Goal: Check status: Check status

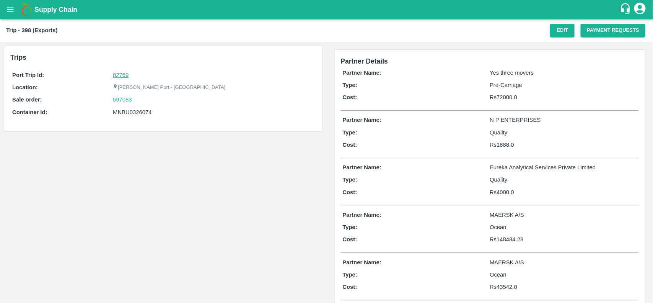
click at [117, 76] on link "82769" at bounding box center [121, 75] width 16 height 6
click at [134, 100] on div "597083" at bounding box center [213, 99] width 201 height 8
copy link
click at [134, 100] on div "597083" at bounding box center [213, 99] width 201 height 8
copy link "597083"
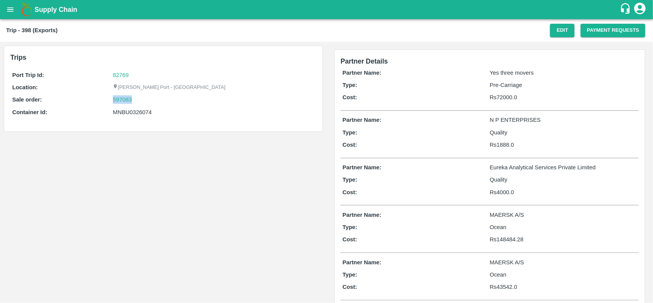
click at [134, 100] on div "597083" at bounding box center [213, 99] width 201 height 8
click at [128, 99] on link "597083" at bounding box center [122, 99] width 19 height 8
click at [125, 109] on div "MNBU0326074" at bounding box center [213, 112] width 201 height 8
copy div "MNBU0326074"
click at [125, 109] on div "MNBU0326074" at bounding box center [213, 112] width 201 height 8
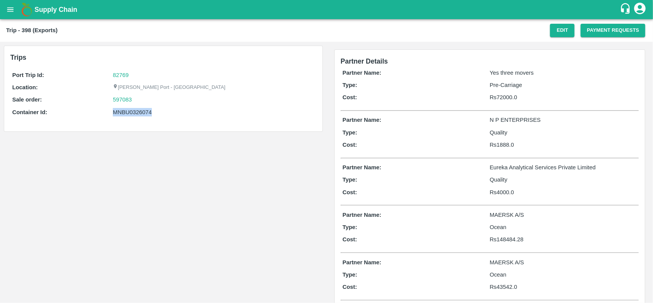
copy div "MNBU0326074"
click at [125, 109] on div "MNBU0326074" at bounding box center [213, 112] width 201 height 8
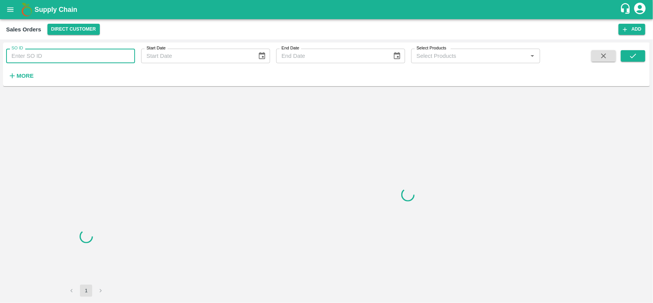
click at [73, 56] on input "SO ID" at bounding box center [70, 56] width 129 height 15
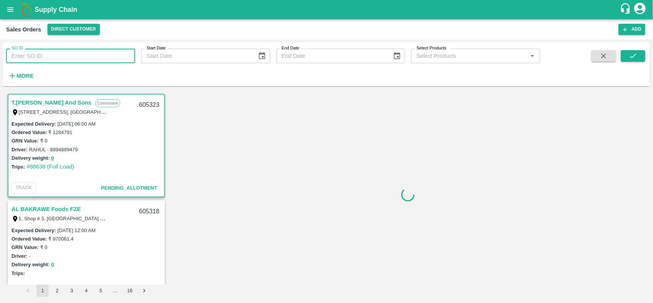
click at [73, 56] on input "SO ID" at bounding box center [70, 56] width 129 height 15
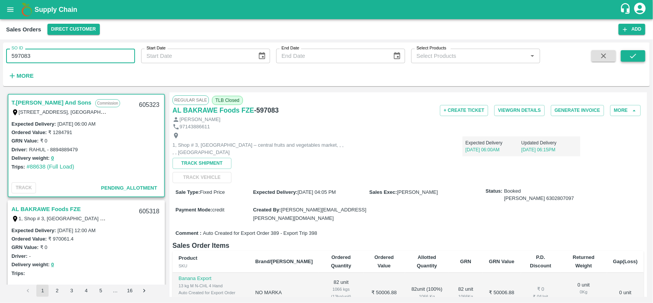
type input "597083"
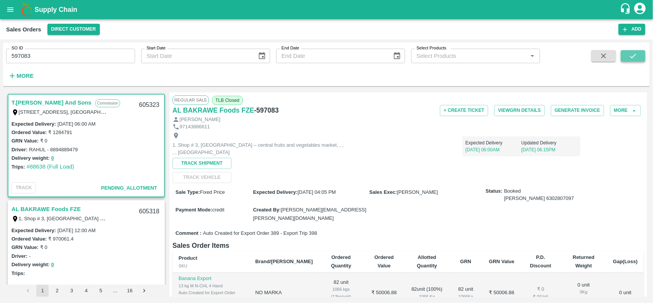
click at [637, 54] on icon "submit" at bounding box center [633, 56] width 8 height 8
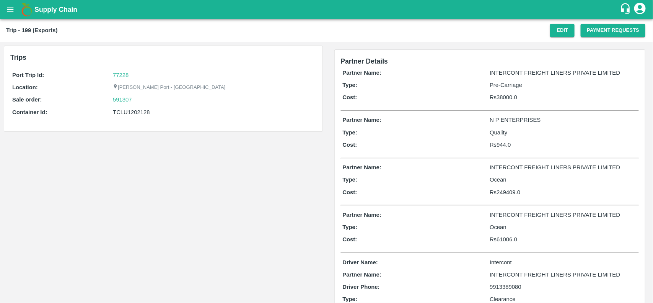
click at [237, 149] on div "Trips Port Trip Id: 77228 Location: Jawaharlal Nehru Port - Nhava Sheva Sale or…" at bounding box center [163, 226] width 327 height 369
click at [127, 115] on div "TCLU1202128" at bounding box center [213, 112] width 201 height 8
copy div "TCLU1202128"
click at [127, 115] on div "TCLU1202128" at bounding box center [213, 112] width 201 height 8
copy div "TCLU1202128"
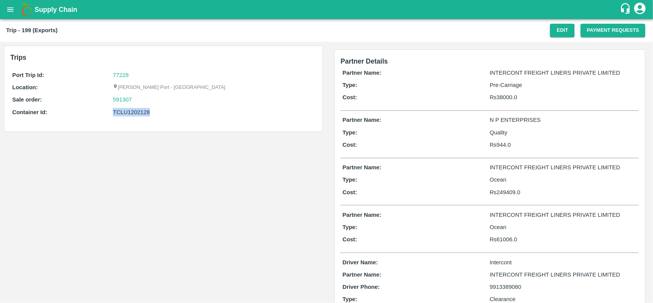
click at [127, 115] on div "TCLU1202128" at bounding box center [213, 112] width 201 height 8
click at [117, 75] on link "77228" at bounding box center [121, 75] width 16 height 6
click at [138, 101] on div "591307" at bounding box center [213, 99] width 201 height 8
copy link
click at [138, 101] on div "591307" at bounding box center [213, 99] width 201 height 8
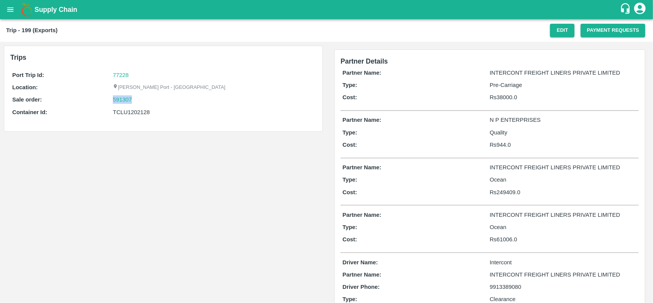
copy link "591307"
click at [138, 101] on div "591307" at bounding box center [213, 99] width 201 height 8
click at [116, 100] on link "591307" at bounding box center [122, 99] width 19 height 8
click at [133, 109] on div "TCLU1202128" at bounding box center [213, 112] width 201 height 8
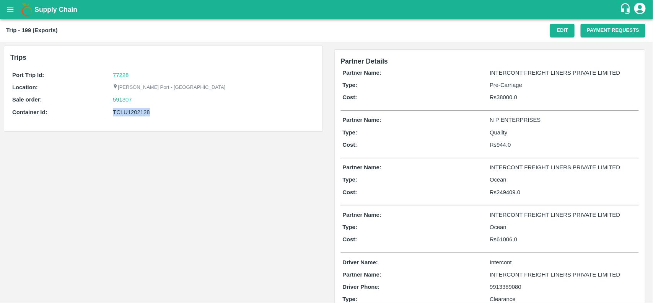
copy div "TCLU1202128"
click at [133, 109] on div "TCLU1202128" at bounding box center [213, 112] width 201 height 8
copy div "TCLU1202128"
click at [133, 109] on div "TCLU1202128" at bounding box center [213, 112] width 201 height 8
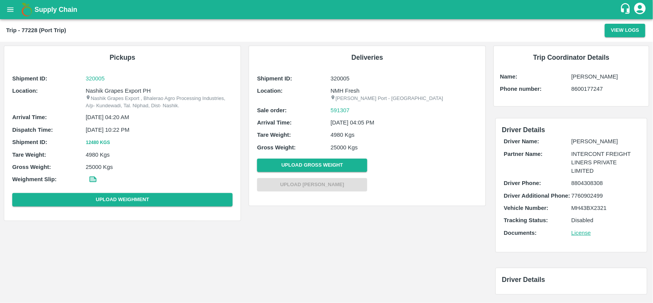
click at [112, 85] on div "Shipment ID: 320005 Location: Nashik Grapes Export PH Nashik Grapes Export , Bh…" at bounding box center [122, 141] width 224 height 139
copy p "Grapes"
copy p "Nashik Grapes Export PH"
click at [112, 85] on div "Shipment ID: 320005 Location: Nashik Grapes Export PH Nashik Grapes Export , Bh…" at bounding box center [122, 141] width 224 height 139
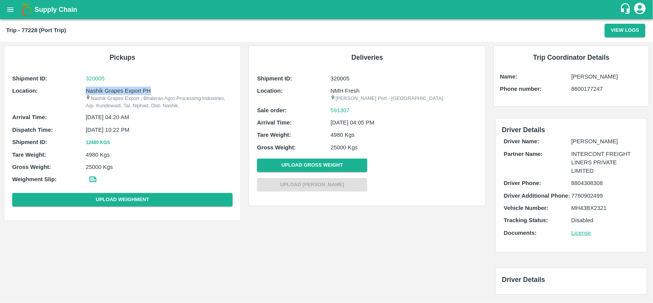
click at [112, 85] on div "Shipment ID: 320005 Location: Nashik Grapes Export PH Nashik Grapes Export , Bh…" at bounding box center [122, 141] width 224 height 139
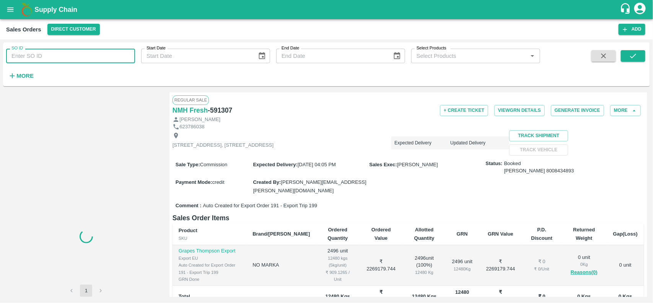
click at [81, 59] on input "SO ID" at bounding box center [70, 56] width 129 height 15
paste input "591307"
click at [81, 59] on input "591307" at bounding box center [70, 56] width 129 height 15
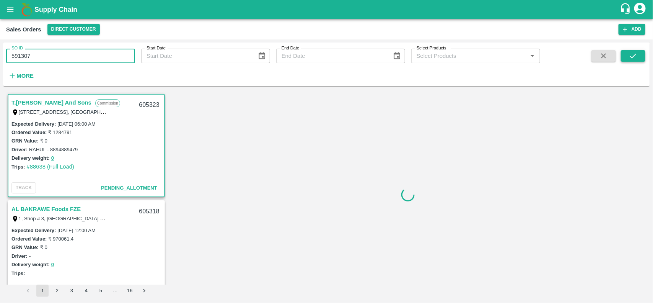
type input "591307"
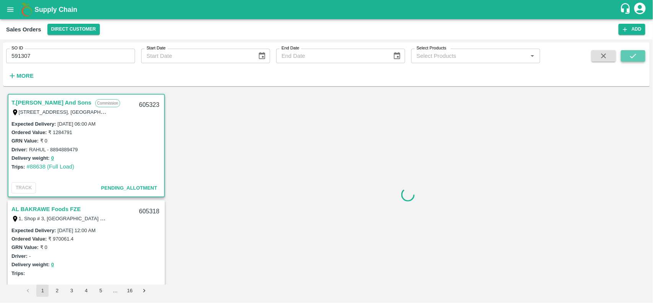
click at [632, 58] on icon "submit" at bounding box center [633, 56] width 8 height 8
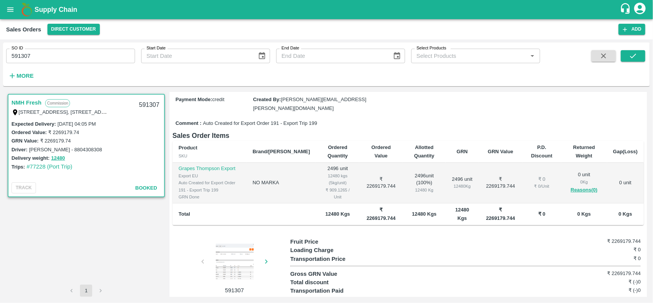
scroll to position [85, 0]
